Goal: Communication & Community: Answer question/provide support

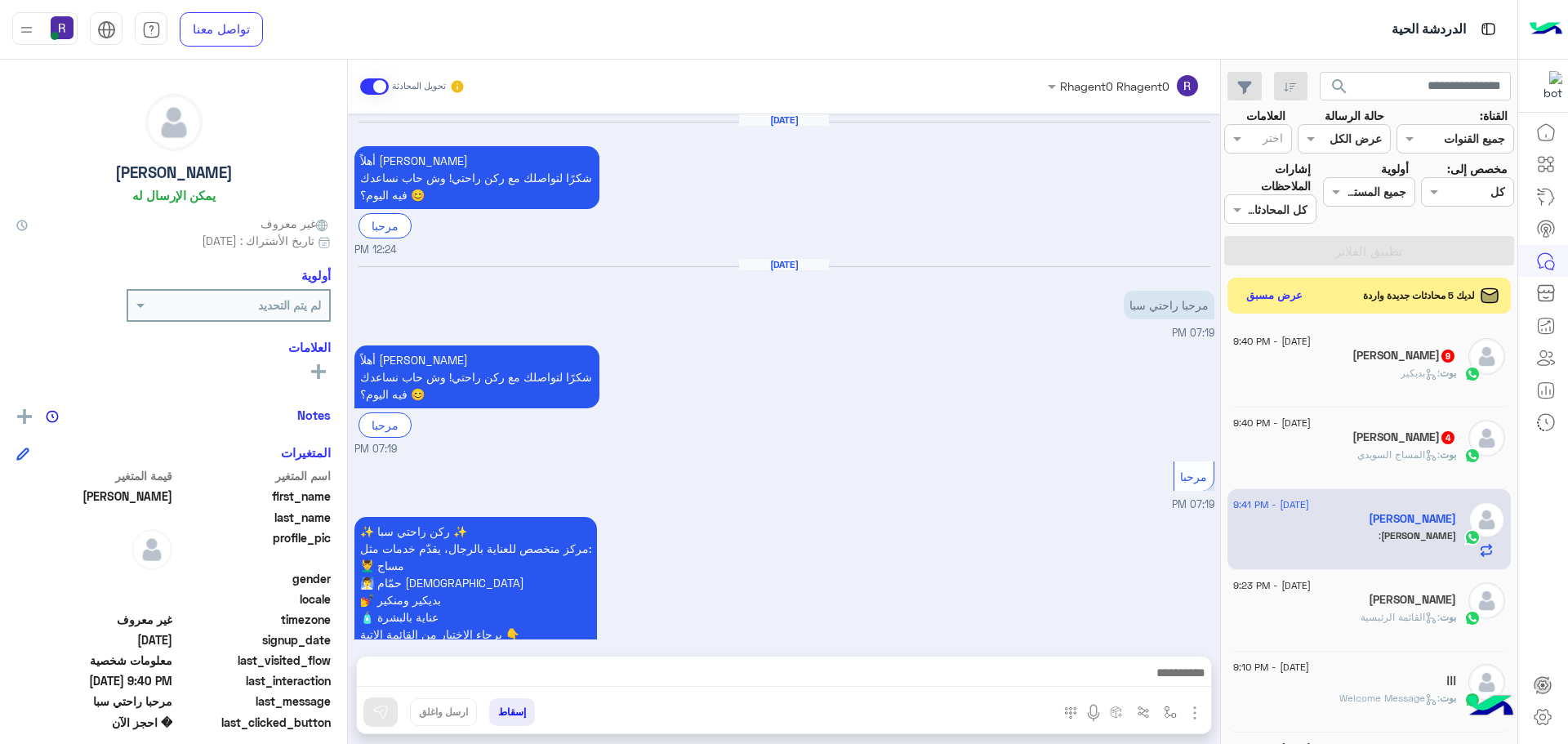
scroll to position [1833, 0]
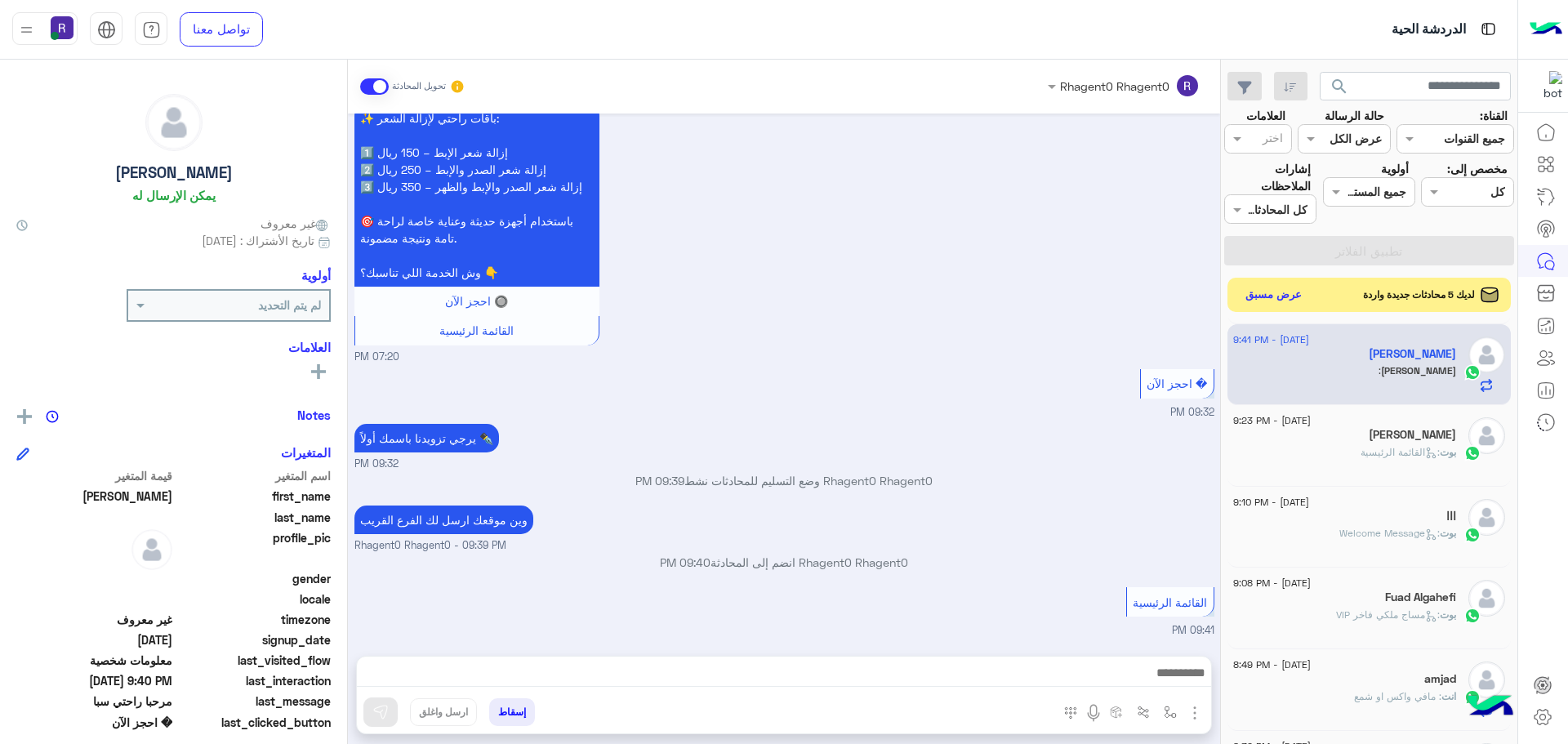
click at [1281, 292] on button "عرض مسبق" at bounding box center [1273, 295] width 69 height 22
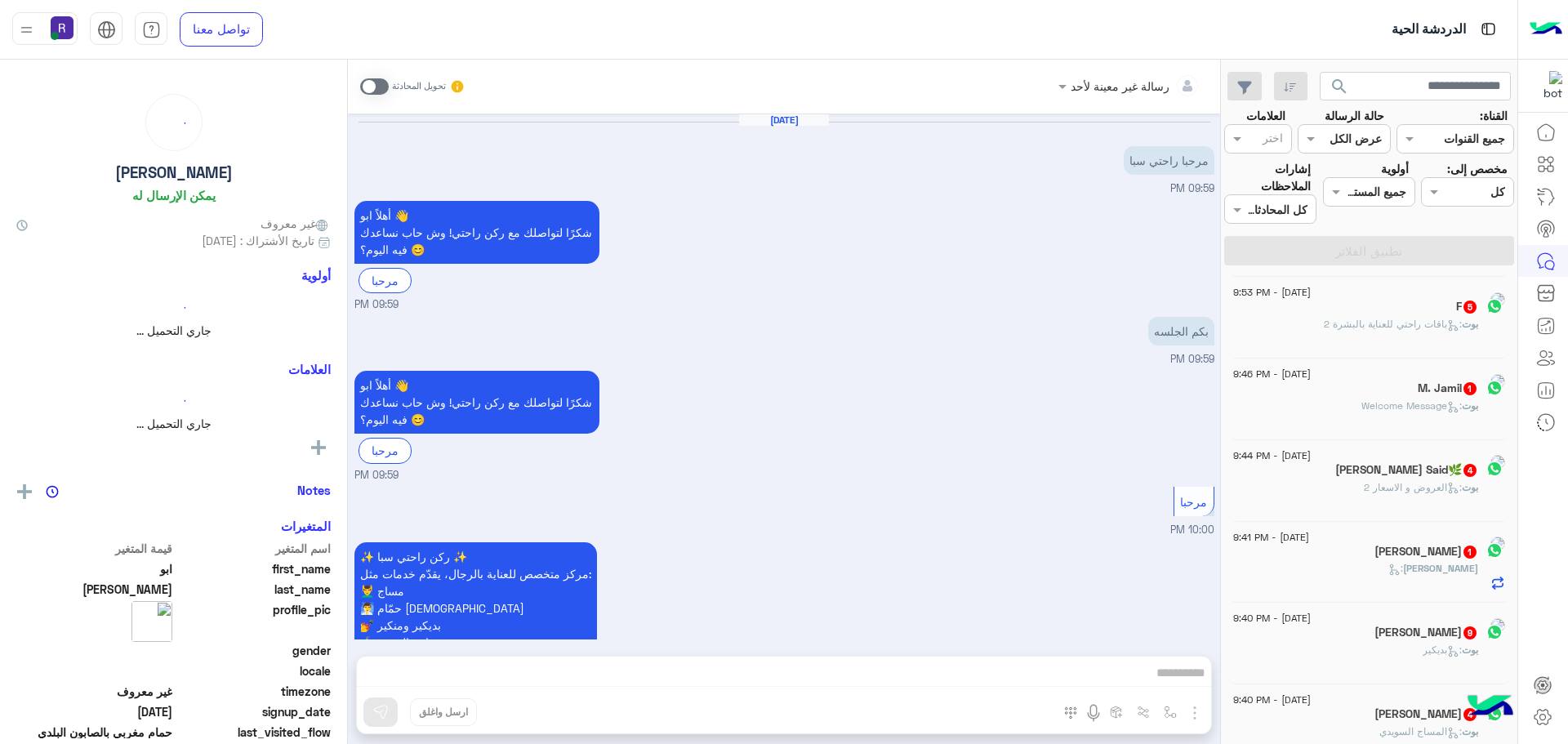
scroll to position [1767, 0]
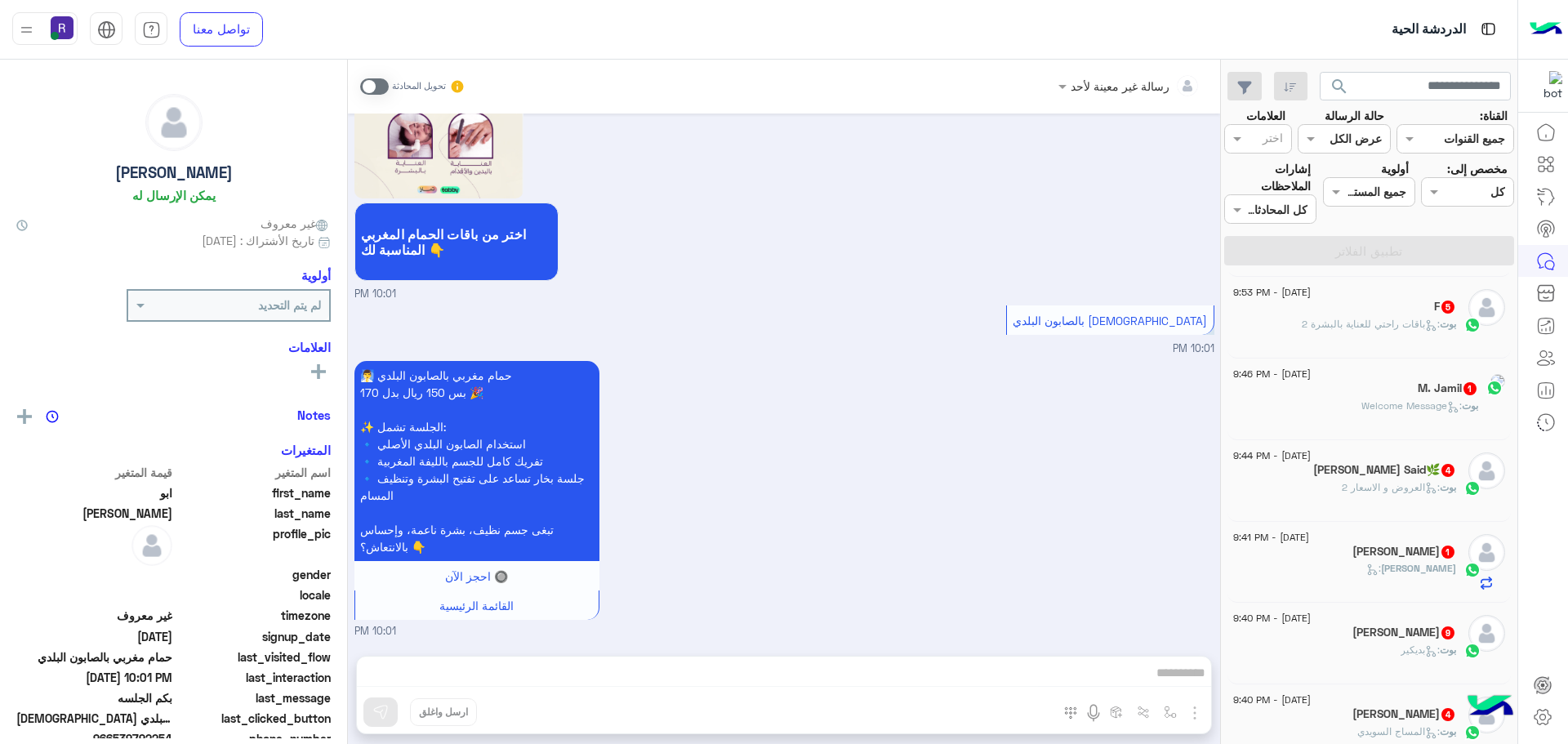
click at [1370, 334] on div "بوت : باقات راحتي للعناية بالبشرة 2" at bounding box center [1344, 331] width 223 height 29
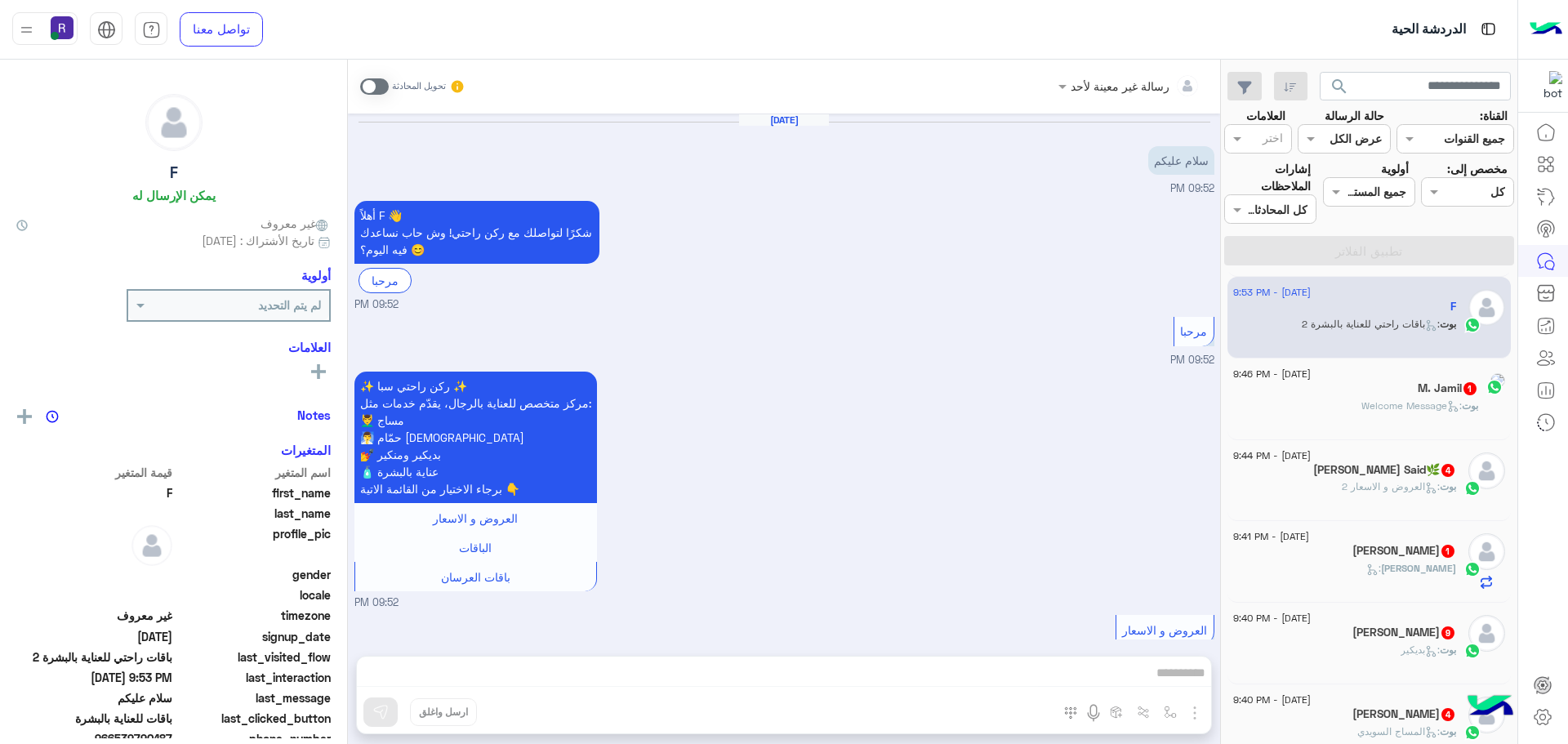
scroll to position [899, 0]
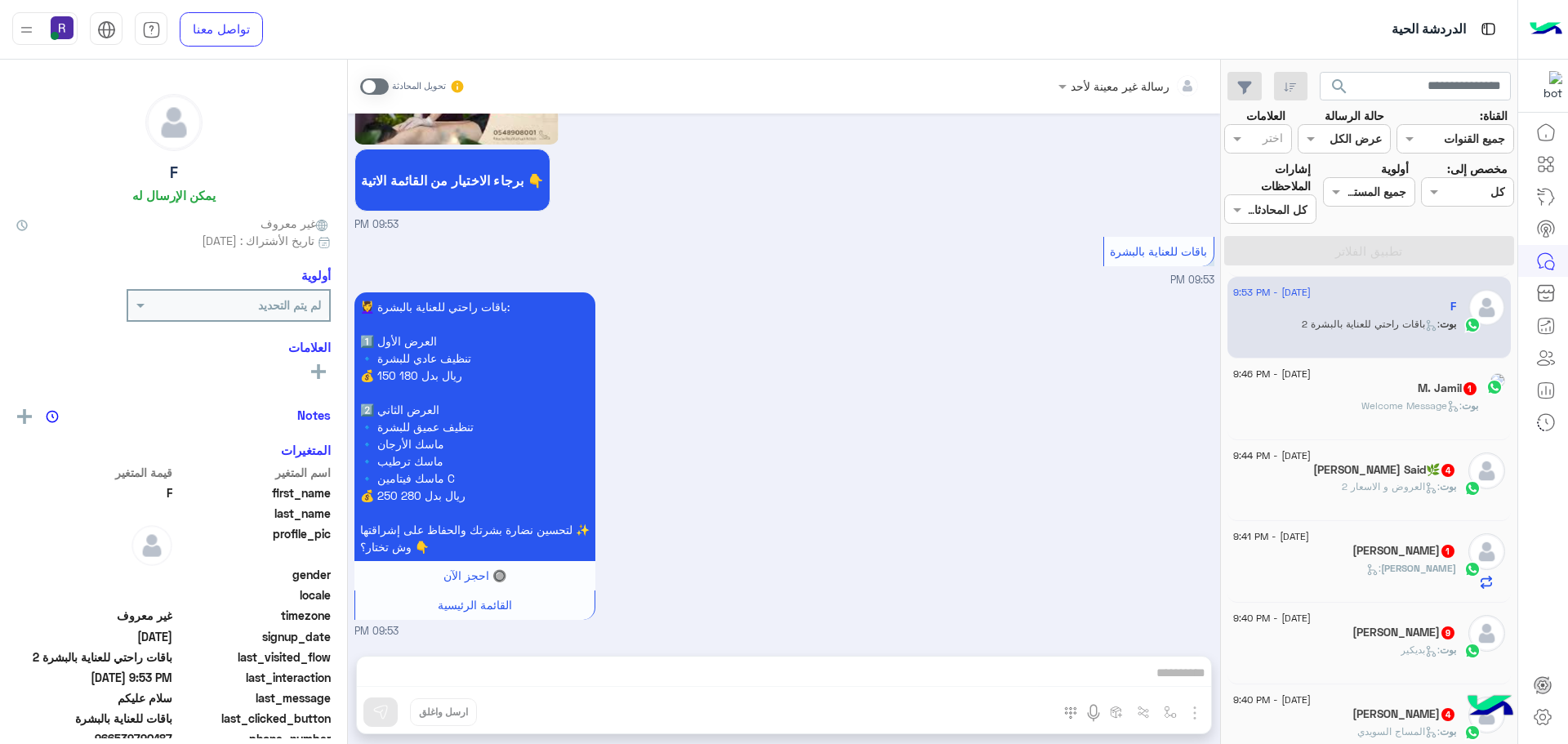
click at [1385, 402] on span ": Welcome Message" at bounding box center [1412, 406] width 100 height 13
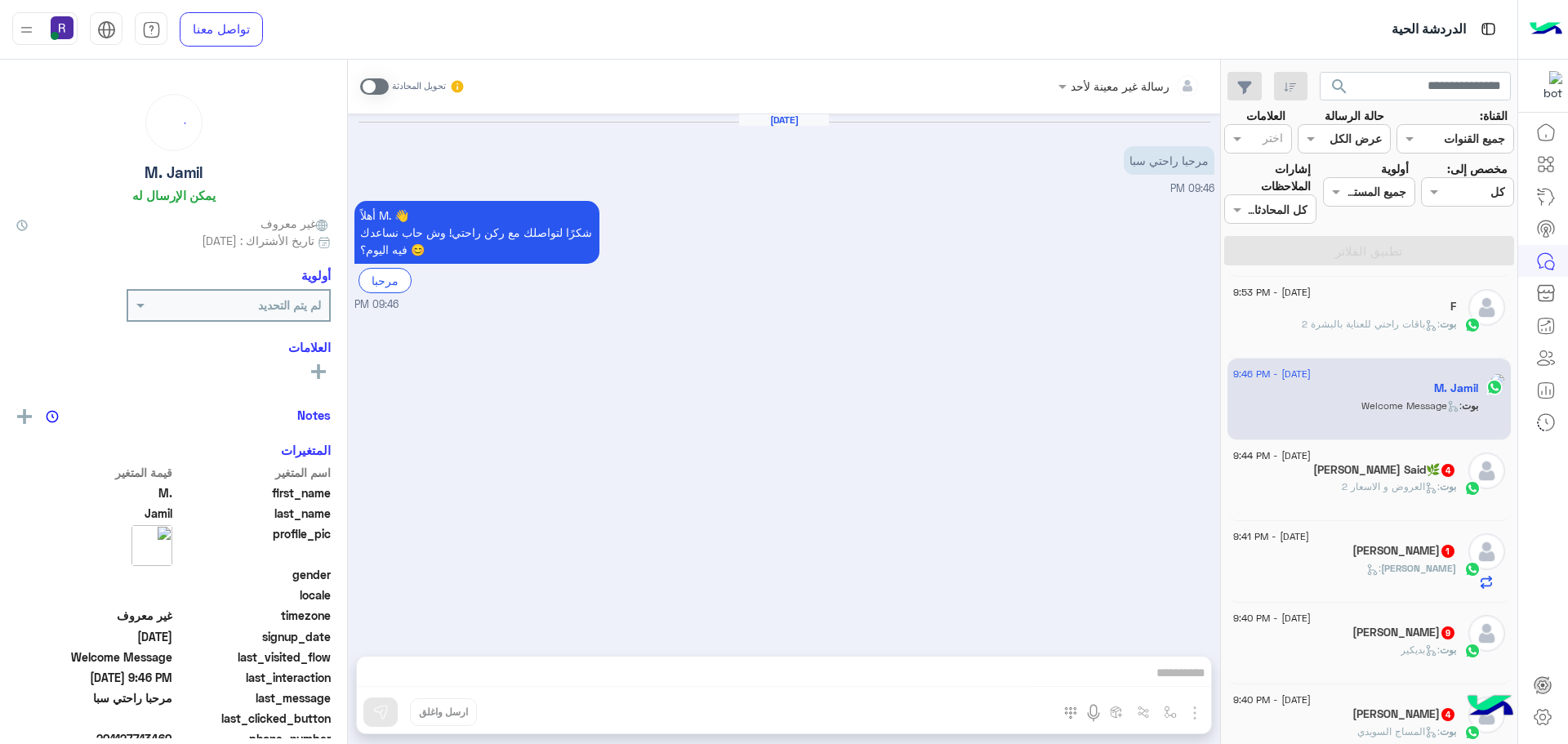
click at [1382, 475] on h5 "[PERSON_NAME] Said🌿 4" at bounding box center [1385, 470] width 143 height 14
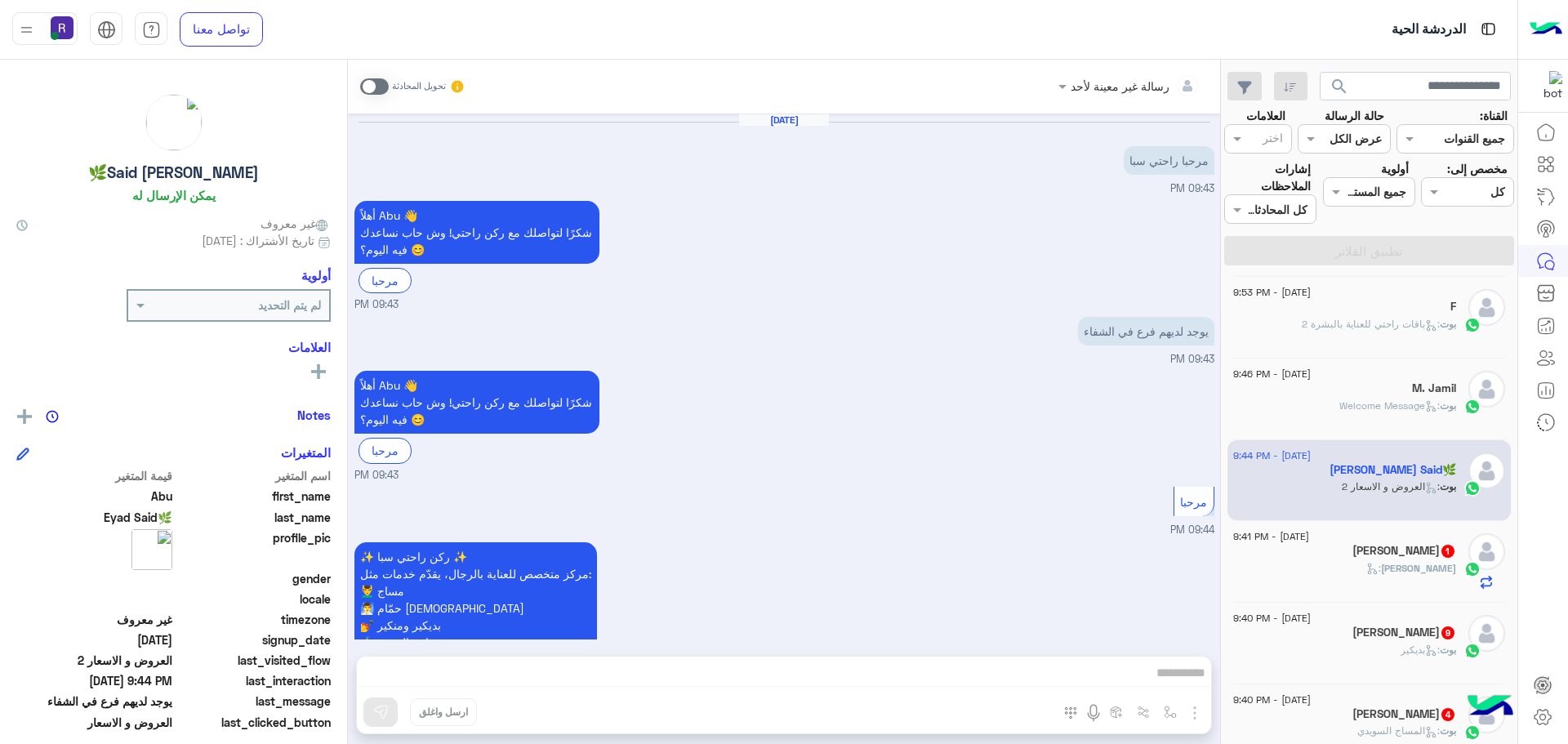
scroll to position [301, 0]
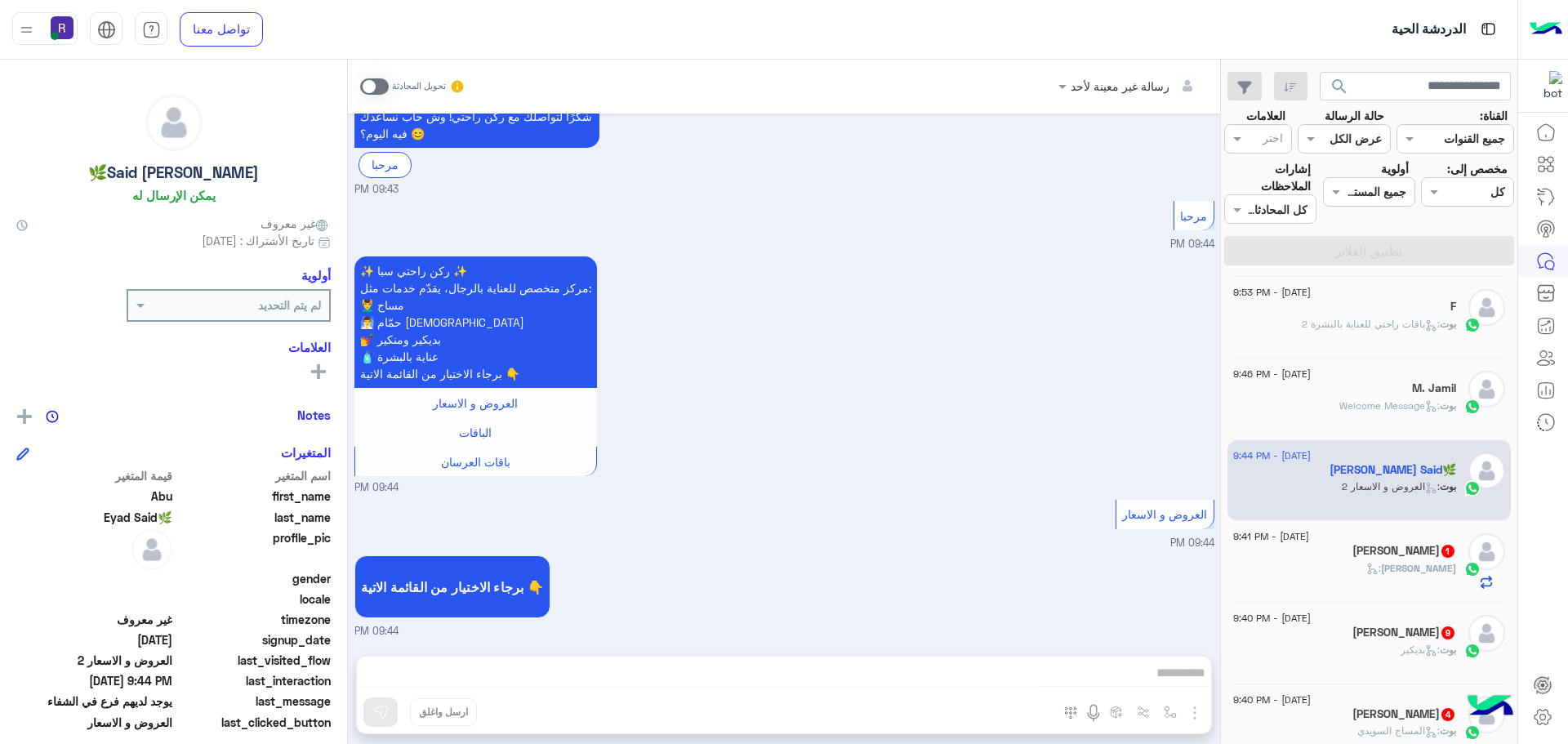
click at [1391, 567] on div "[PERSON_NAME] :" at bounding box center [1344, 575] width 223 height 29
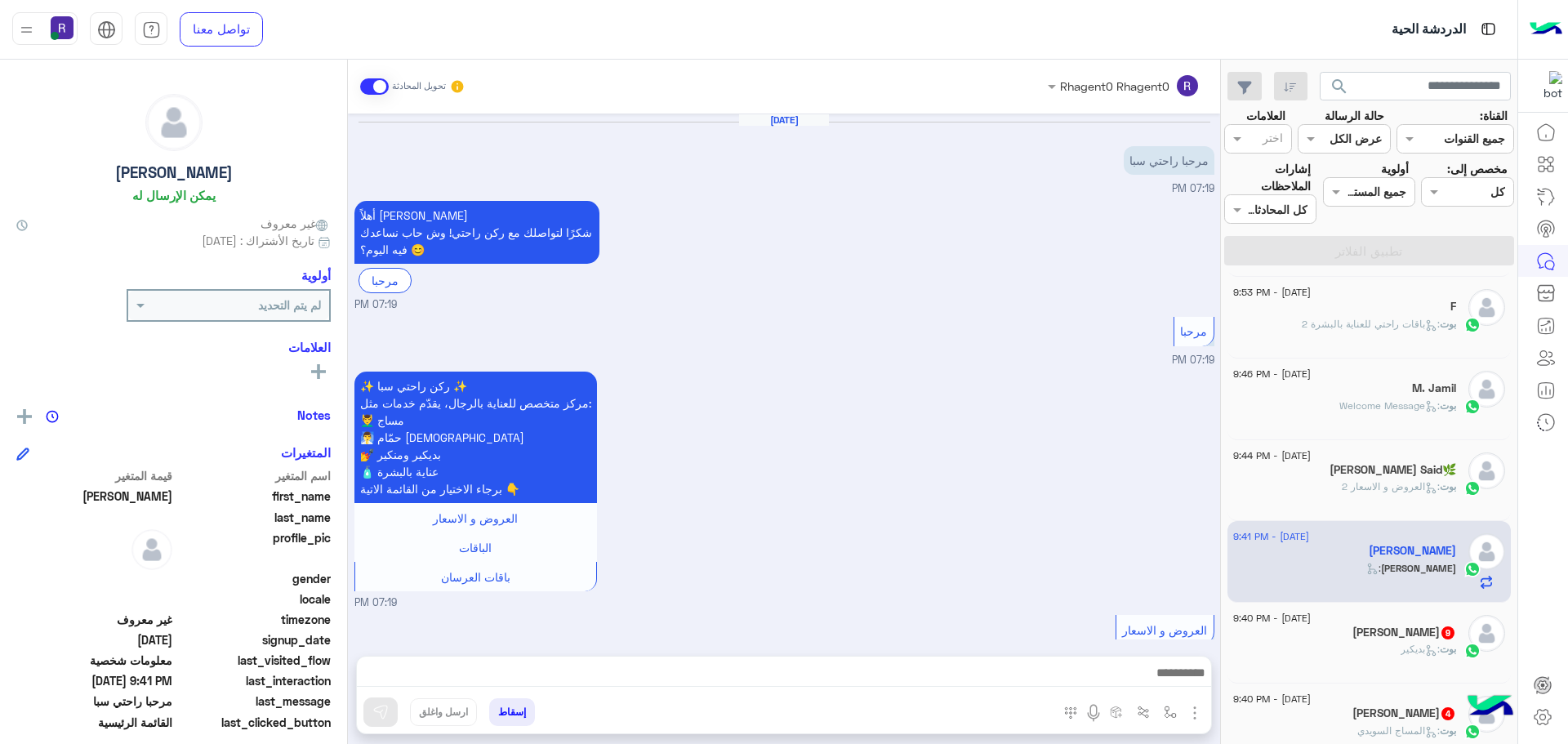
scroll to position [1688, 0]
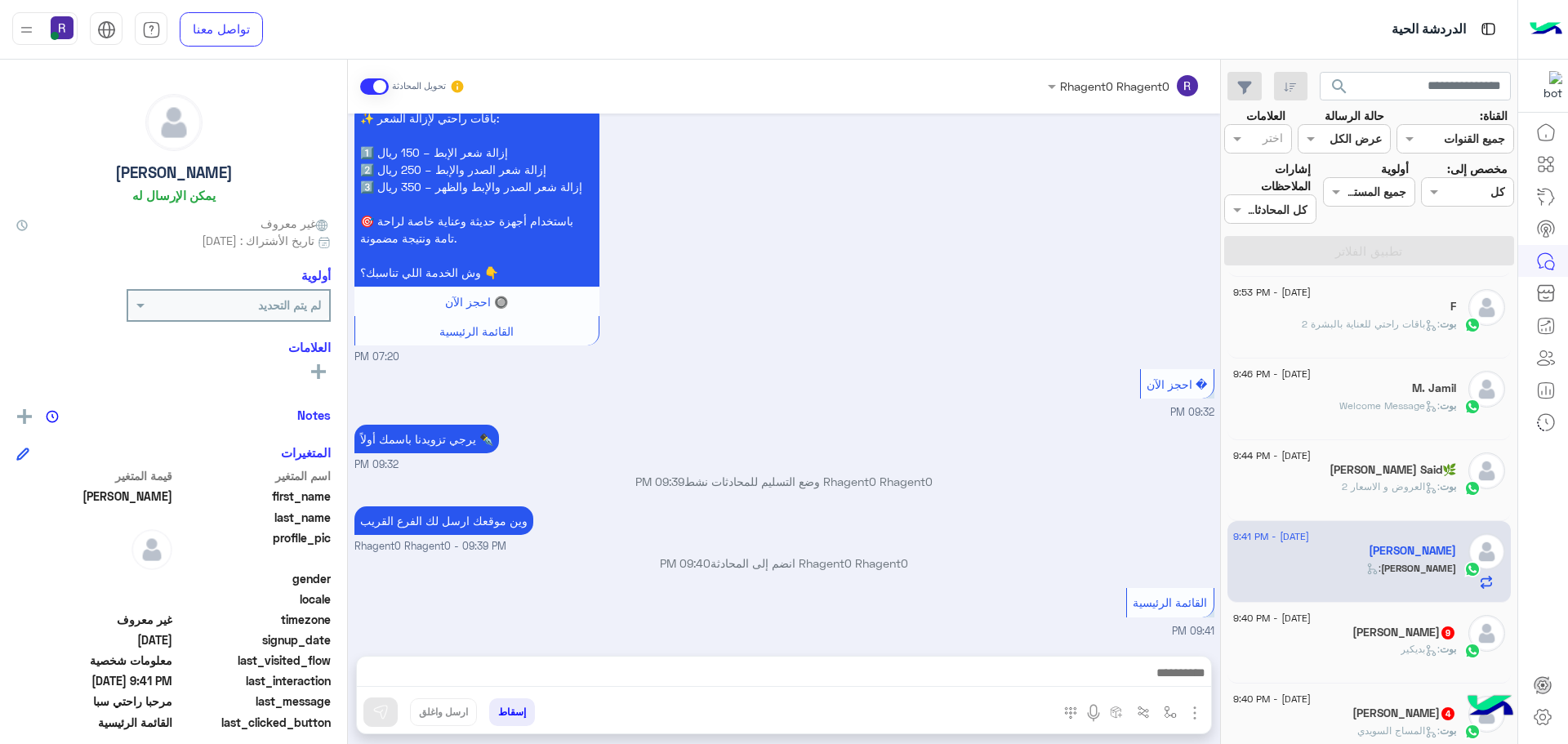
click at [1425, 655] on icon at bounding box center [1431, 651] width 13 height 13
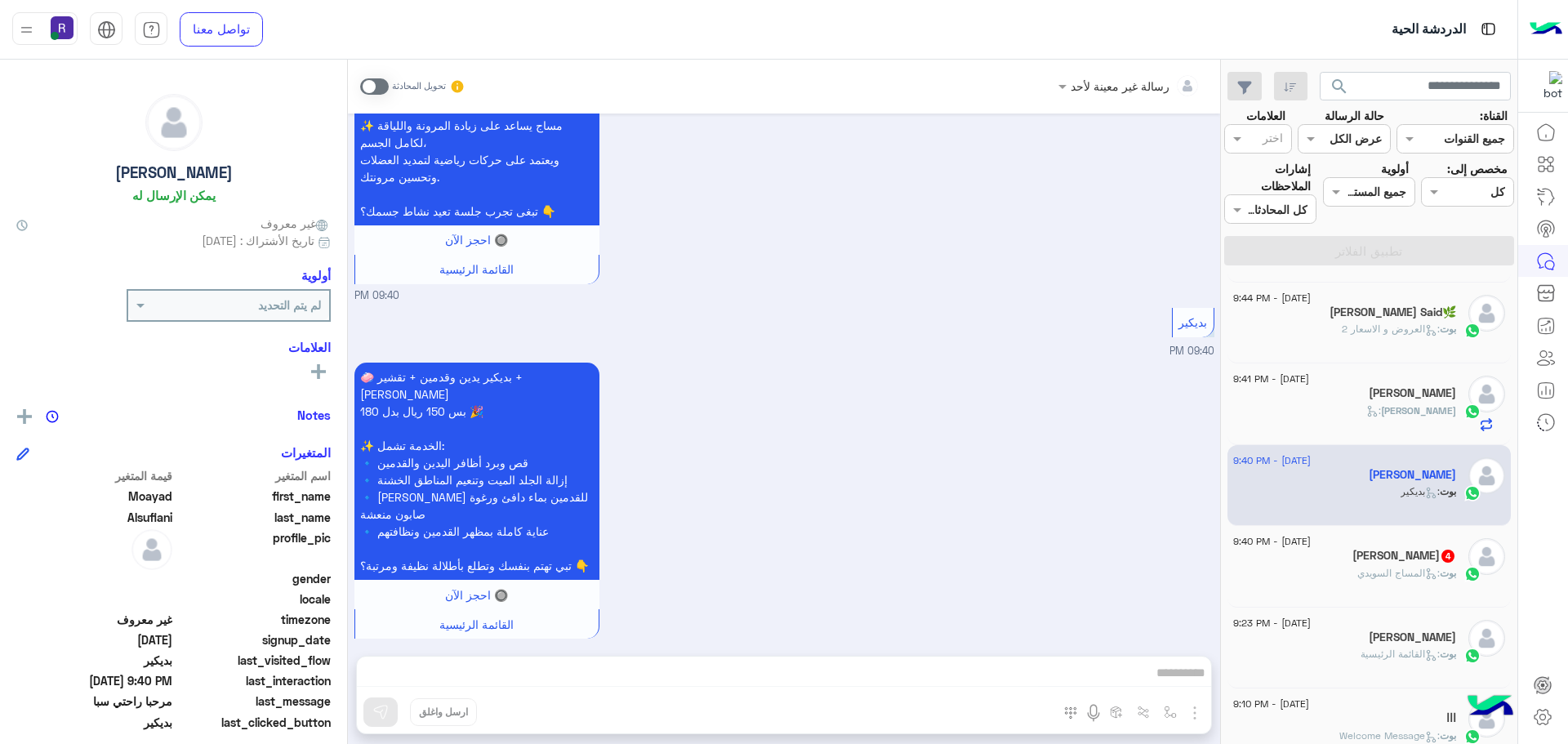
scroll to position [326, 0]
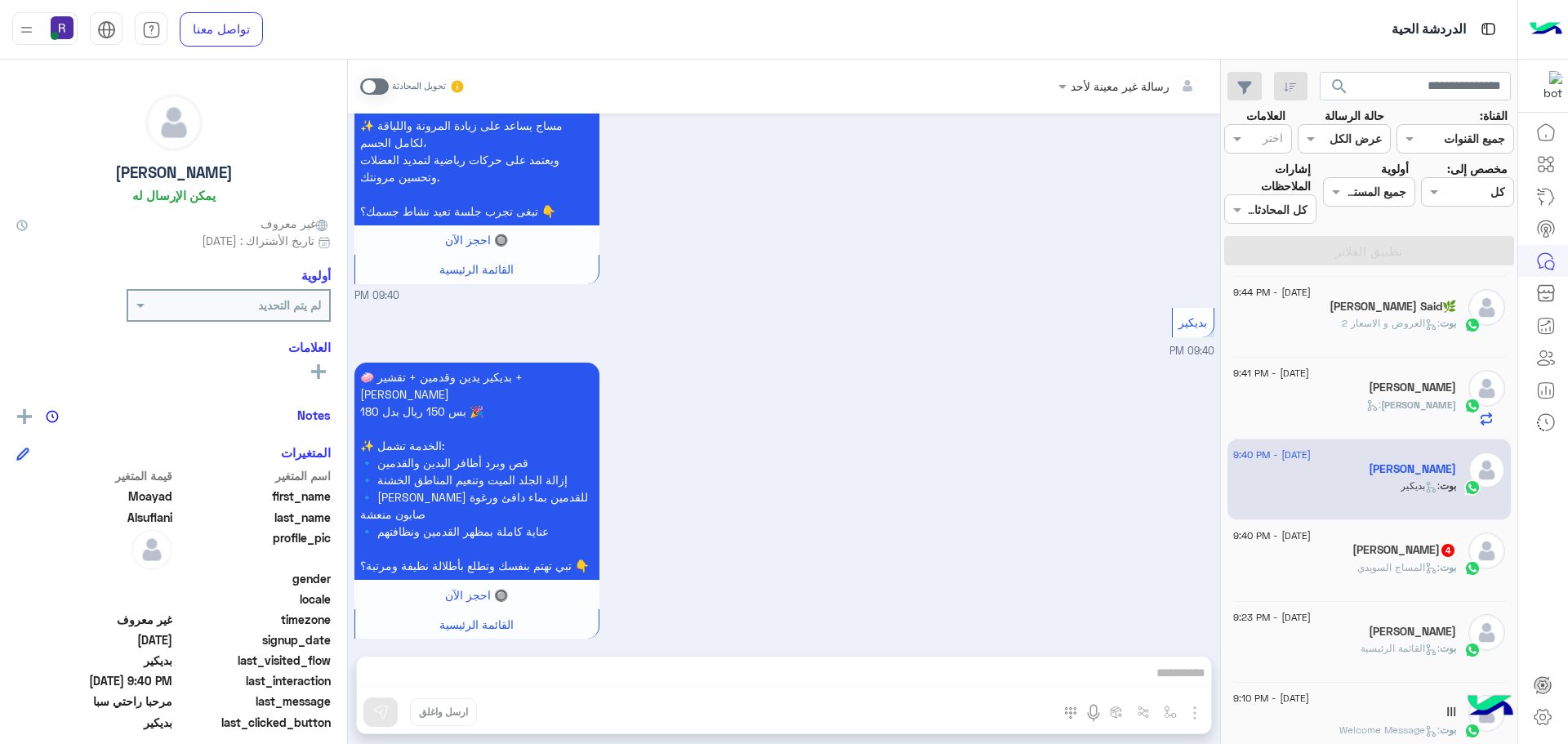
click at [1409, 542] on div "[DATE] - 9:40 PM" at bounding box center [1344, 537] width 223 height 11
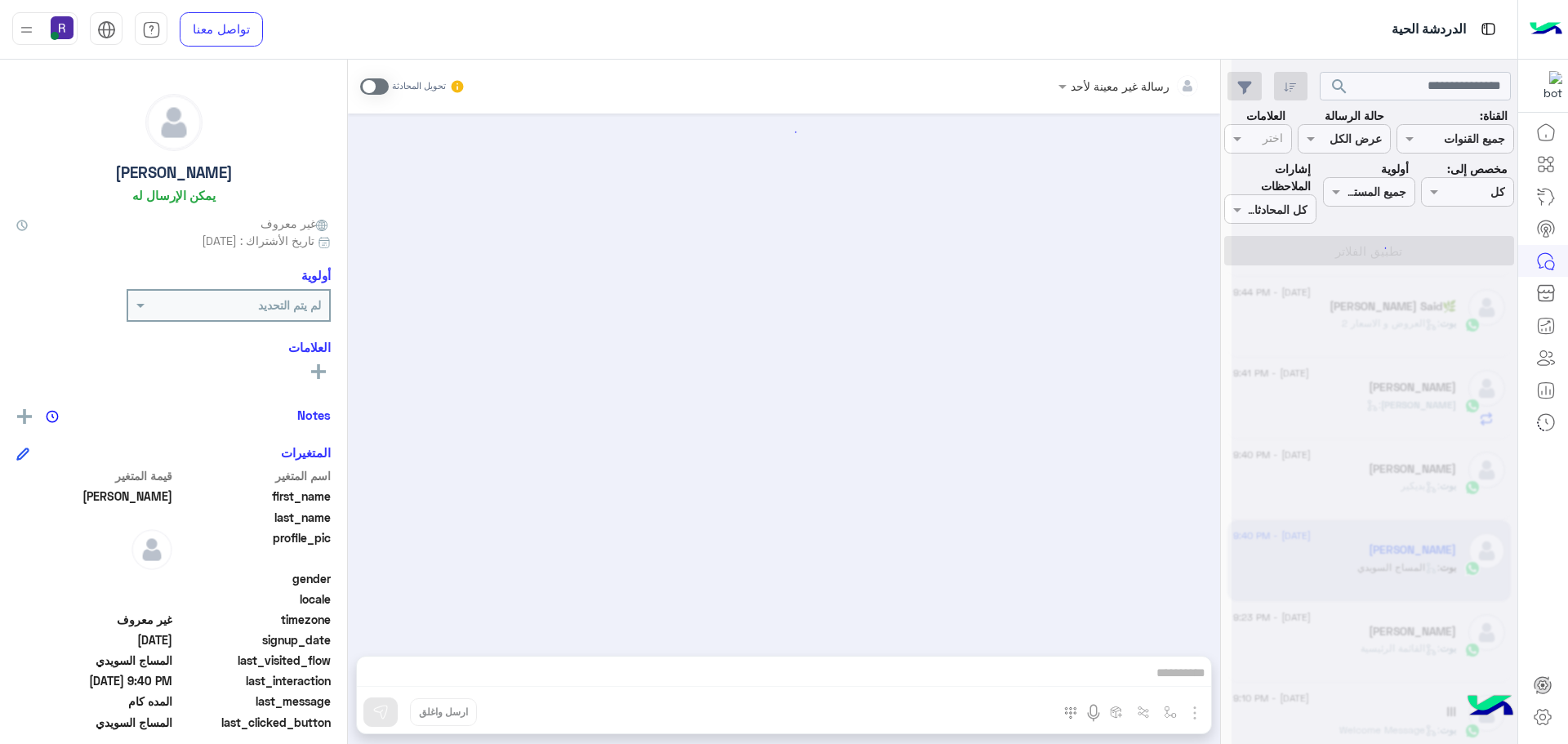
scroll to position [1165, 0]
